Goal: Navigation & Orientation: Find specific page/section

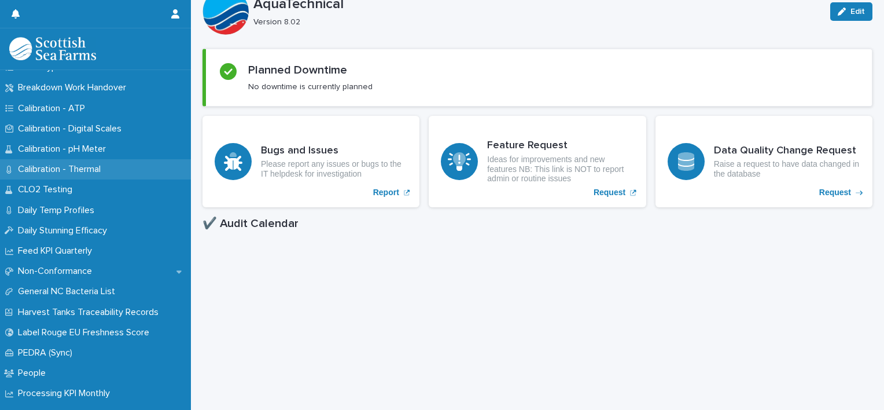
scroll to position [160, 0]
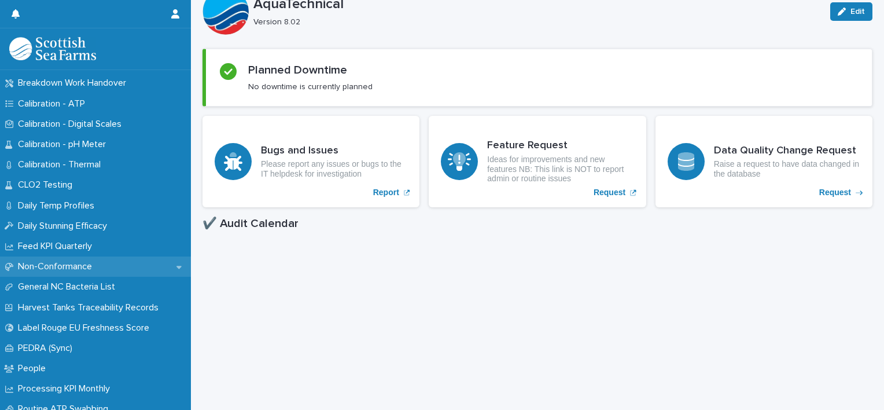
click at [16, 263] on p "Non-Conformance" at bounding box center [57, 266] width 88 height 11
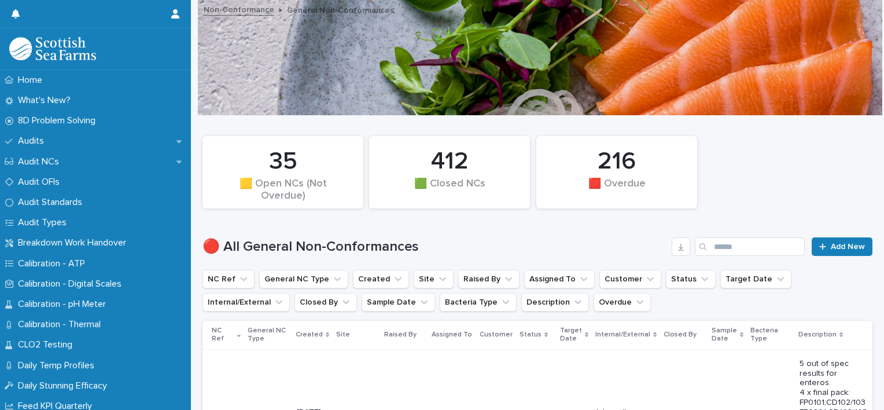
click at [36, 12] on div at bounding box center [86, 14] width 149 height 28
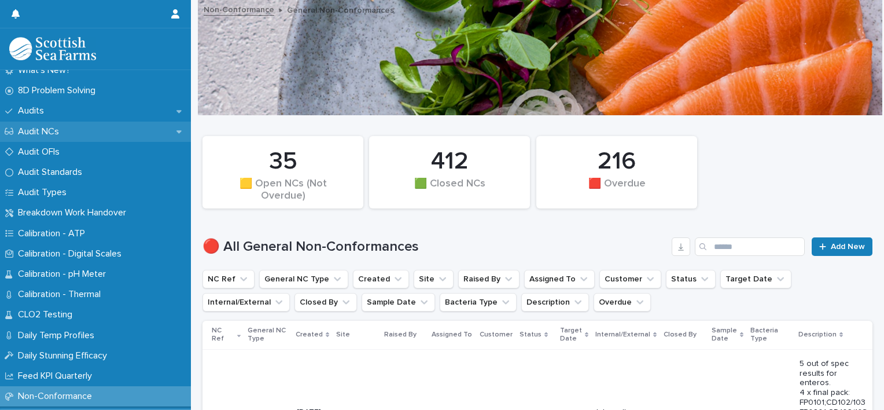
scroll to position [30, 0]
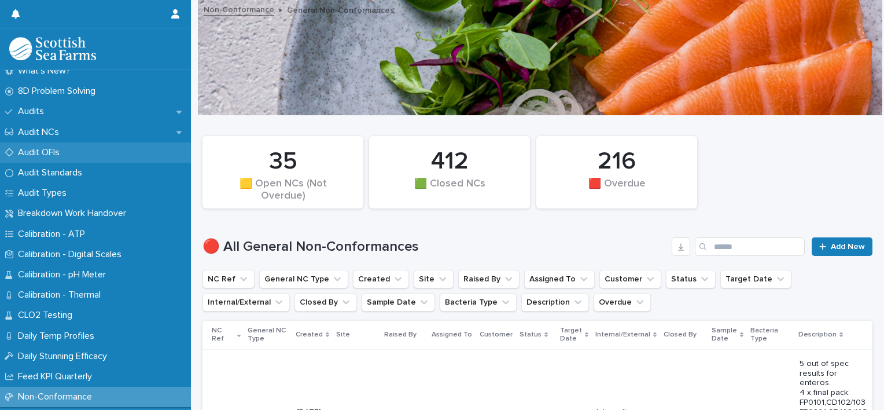
drag, startPoint x: 96, startPoint y: 147, endPoint x: 89, endPoint y: 147, distance: 7.5
click at [89, 147] on div "Audit OFIs" at bounding box center [95, 152] width 191 height 20
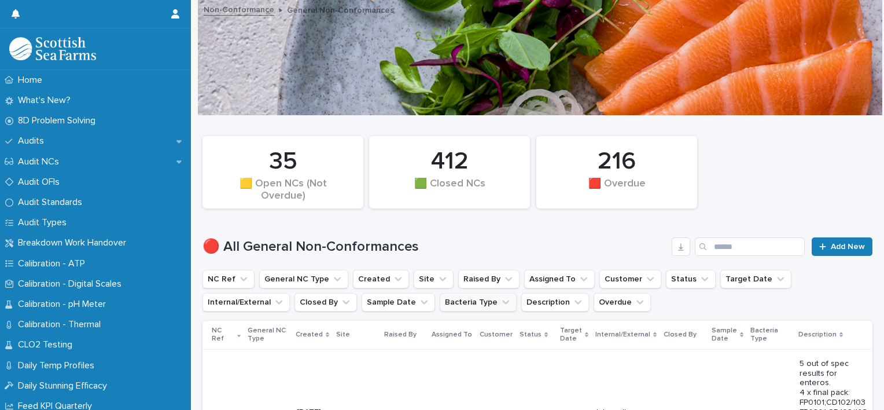
scroll to position [163, 0]
